Goal: Information Seeking & Learning: Learn about a topic

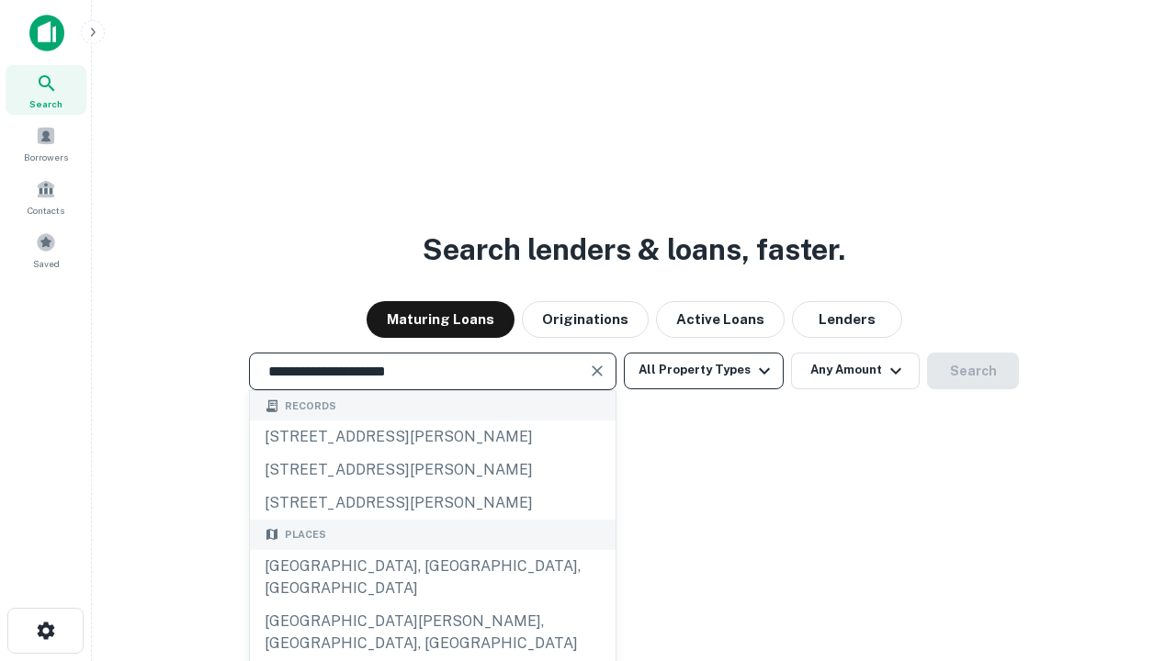
click at [432, 605] on div "[GEOGRAPHIC_DATA], [GEOGRAPHIC_DATA], [GEOGRAPHIC_DATA]" at bounding box center [433, 577] width 366 height 55
click at [704, 370] on button "All Property Types" at bounding box center [704, 371] width 160 height 37
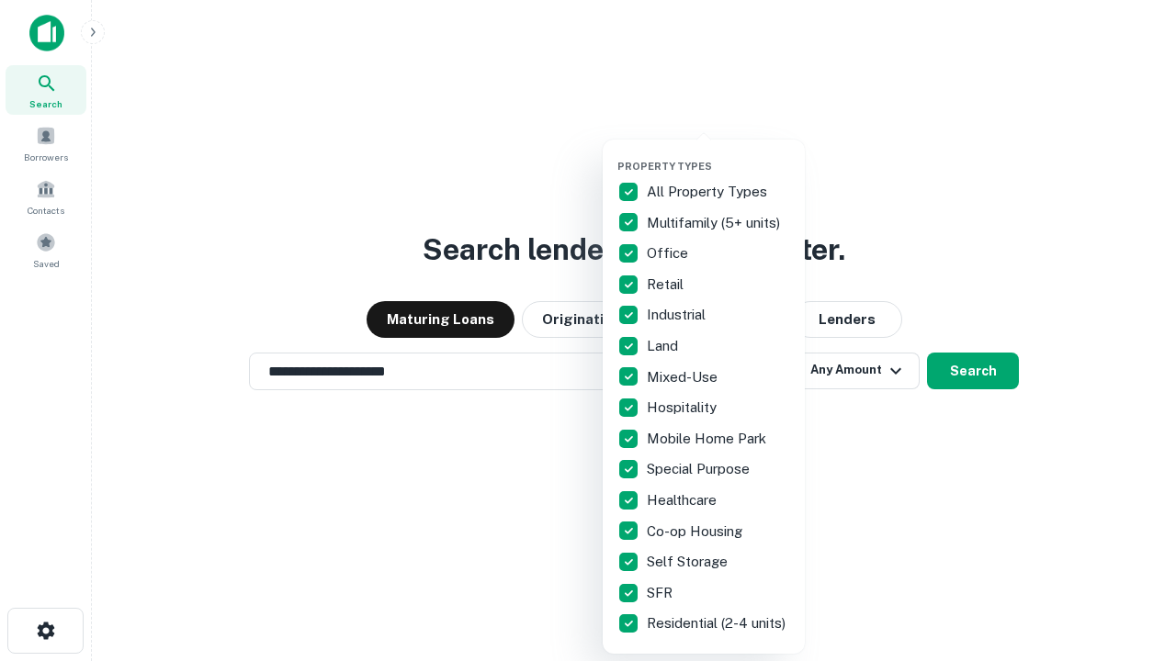
type input "**********"
click at [718, 154] on button "button" at bounding box center [718, 154] width 202 height 1
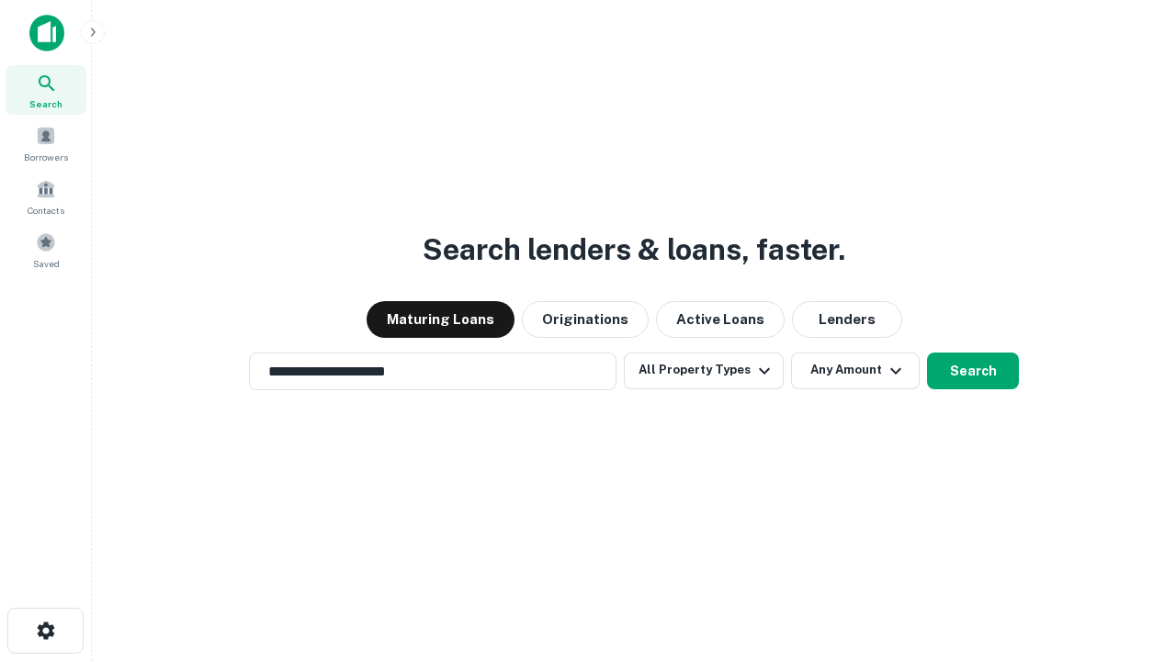
scroll to position [11, 221]
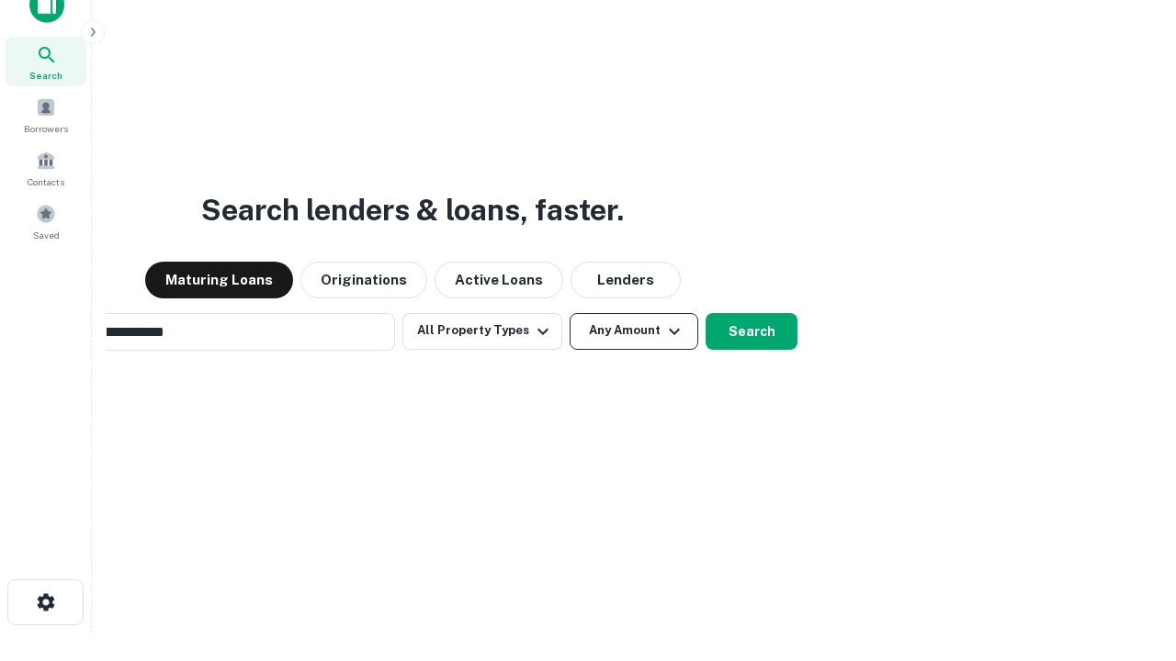
click at [570, 313] on button "Any Amount" at bounding box center [634, 331] width 129 height 37
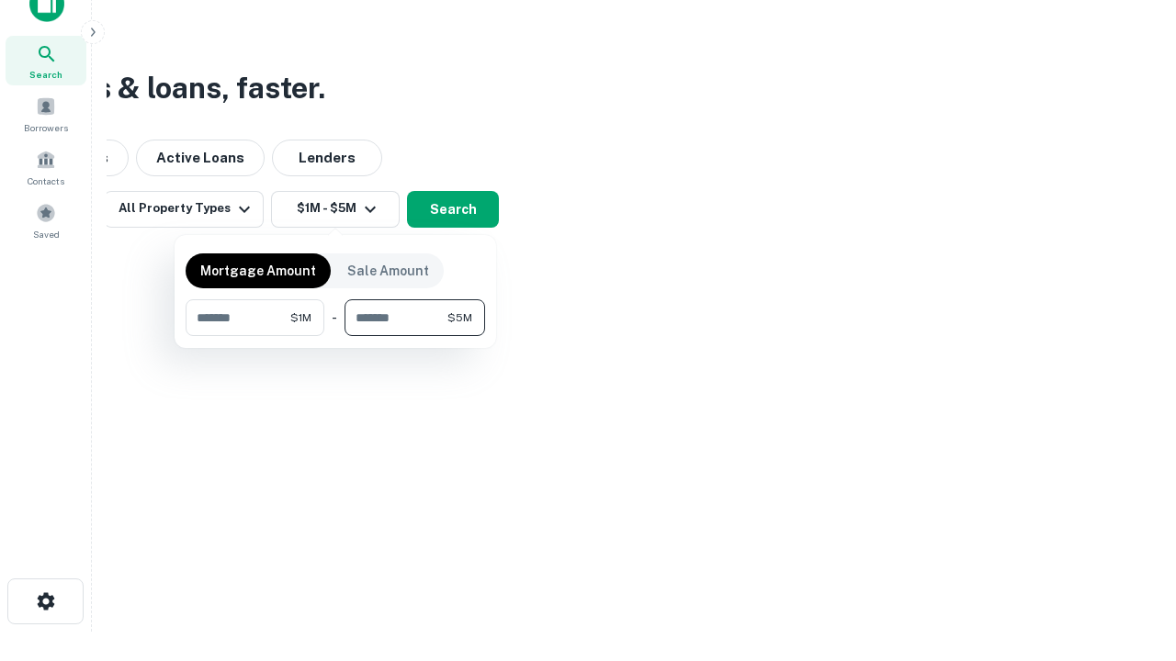
type input "*******"
click at [335, 336] on button "button" at bounding box center [335, 336] width 299 height 1
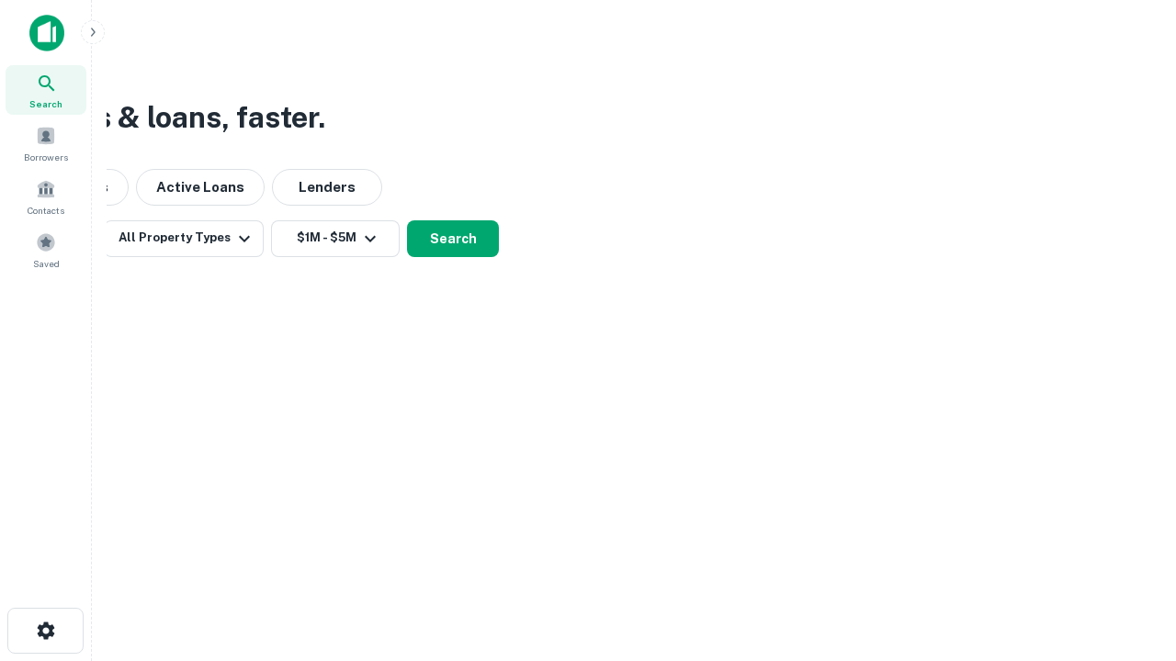
scroll to position [11, 339]
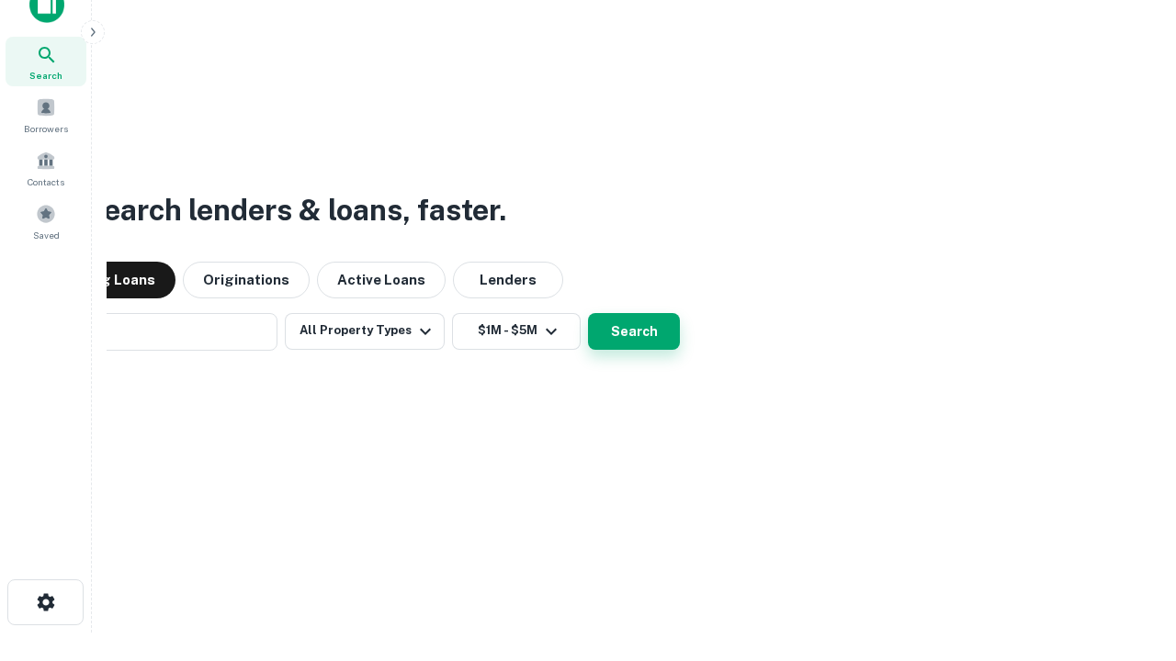
click at [588, 313] on button "Search" at bounding box center [634, 331] width 92 height 37
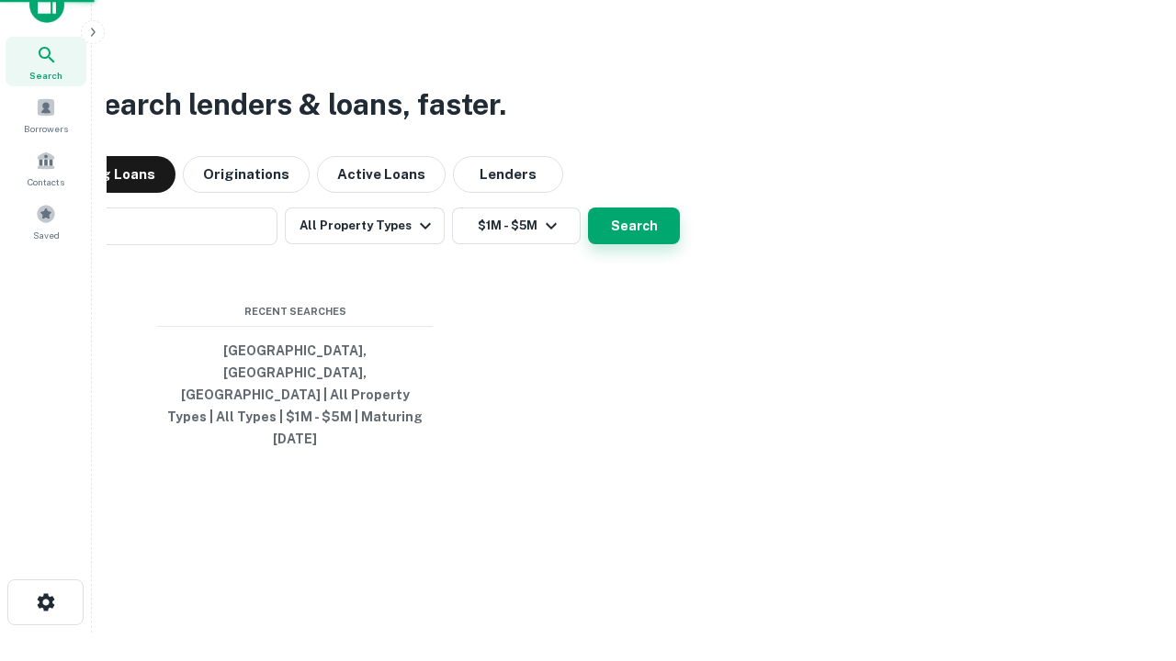
scroll to position [49, 520]
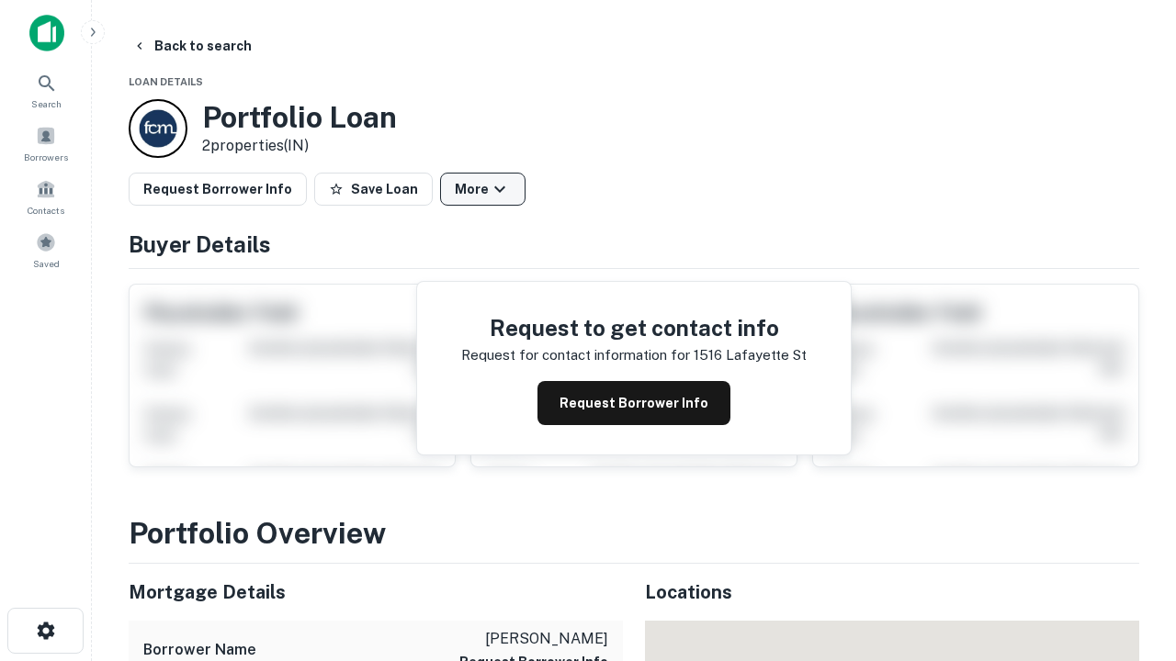
click at [482, 189] on button "More" at bounding box center [482, 189] width 85 height 33
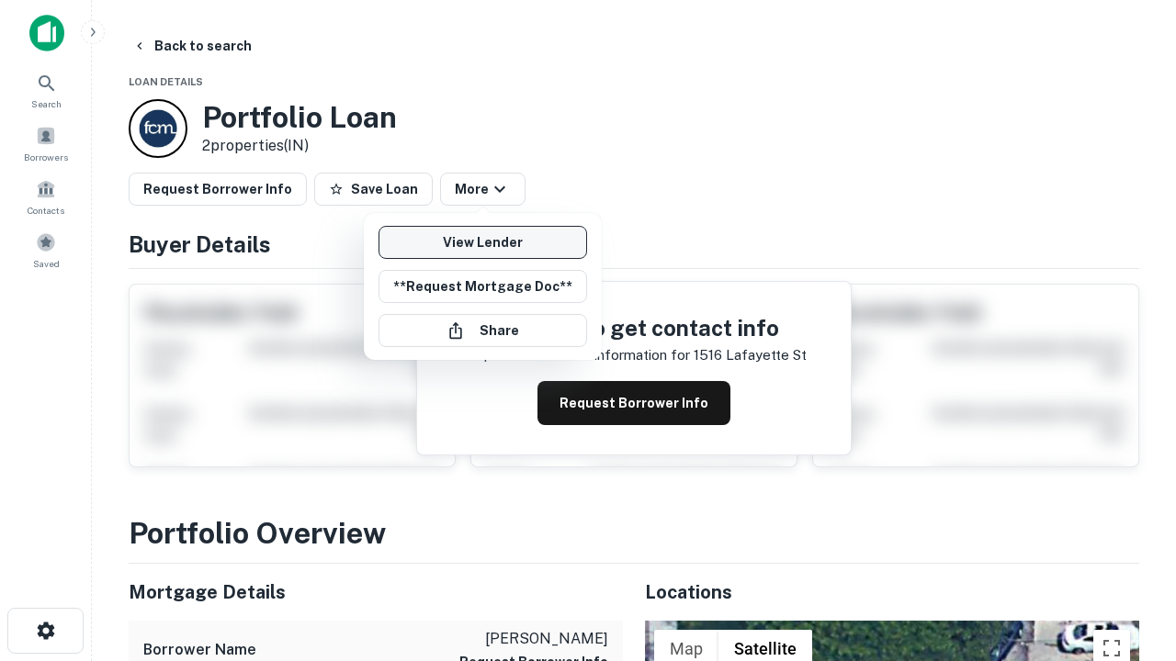
click at [482, 243] on link "View Lender" at bounding box center [482, 242] width 209 height 33
